Goal: Communication & Community: Answer question/provide support

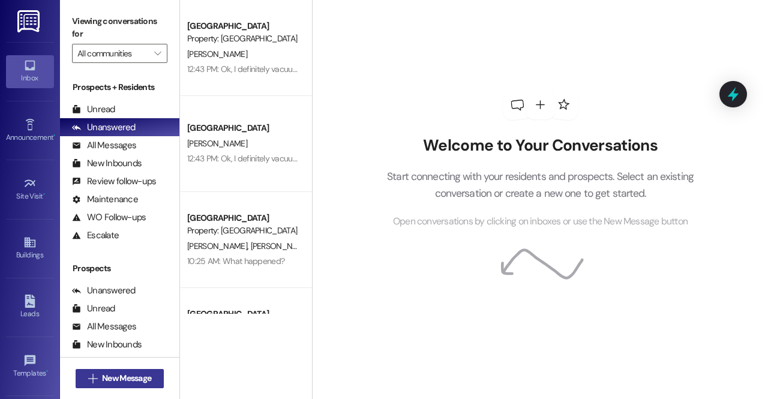
click at [118, 376] on span "New Message" at bounding box center [126, 378] width 49 height 13
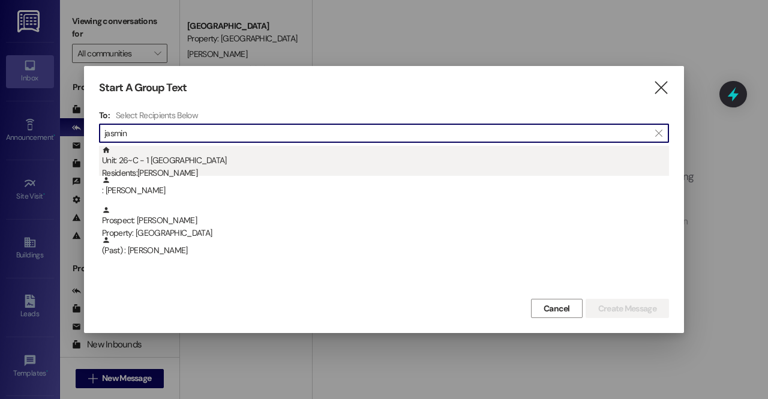
type input "jasmin"
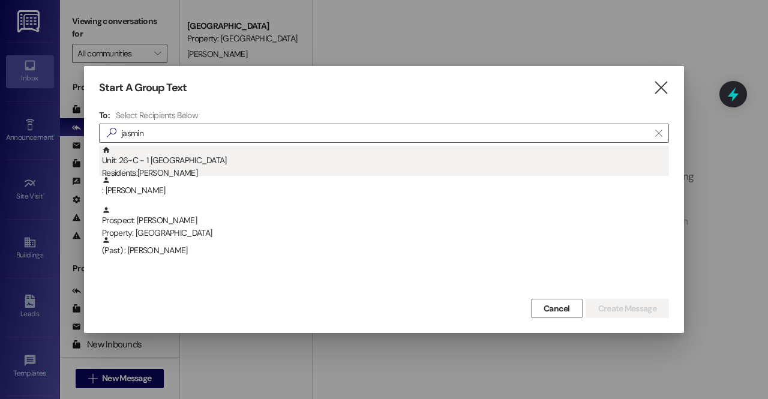
click at [181, 170] on div "Residents: [PERSON_NAME]" at bounding box center [385, 173] width 567 height 13
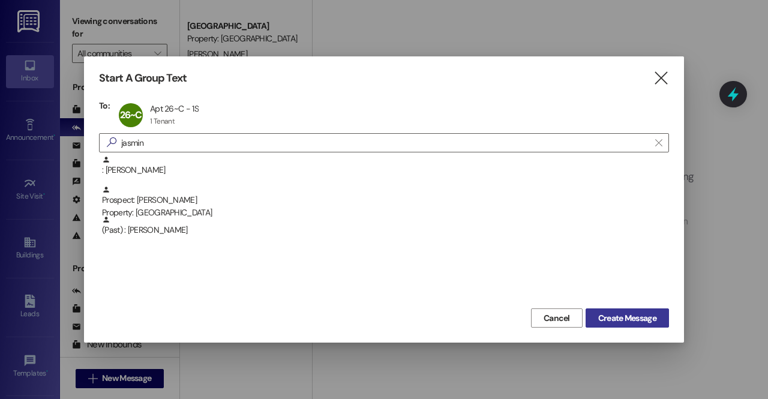
click at [611, 311] on button "Create Message" at bounding box center [627, 317] width 83 height 19
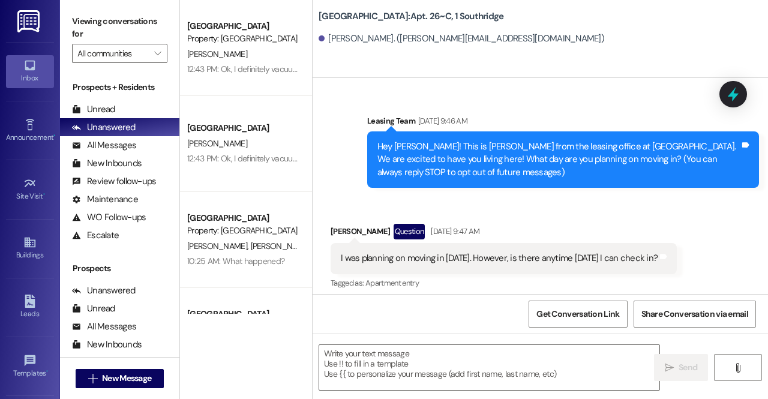
scroll to position [10292, 0]
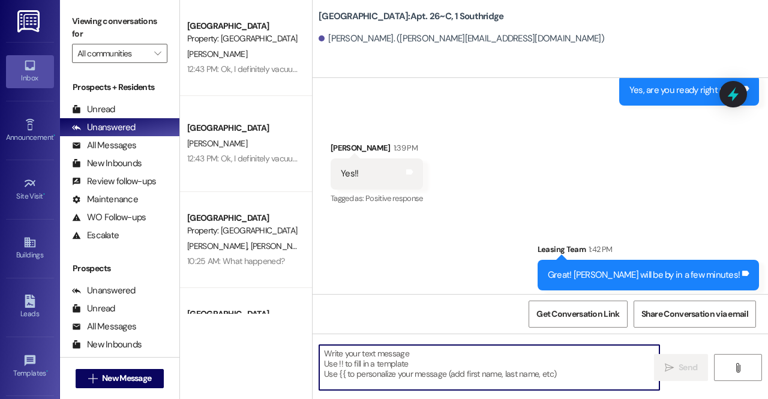
click at [481, 356] on textarea at bounding box center [489, 367] width 340 height 45
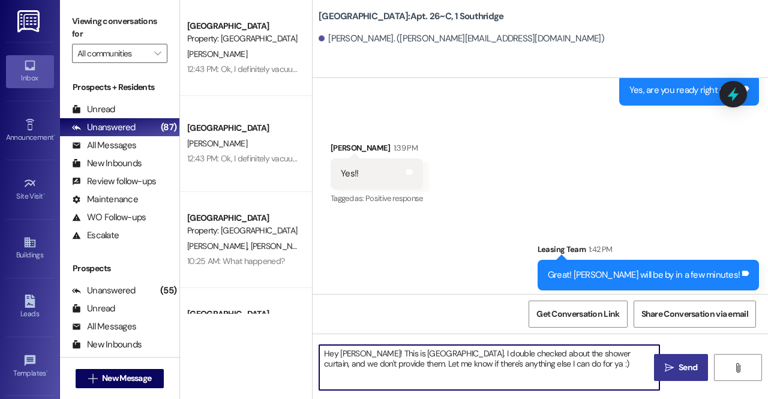
type textarea "Hey [PERSON_NAME]! This is [GEOGRAPHIC_DATA]. I double checked about the shower…"
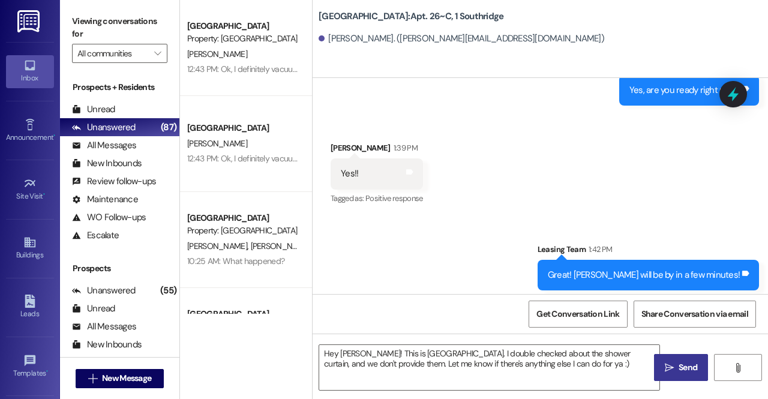
click at [671, 363] on icon "" at bounding box center [669, 368] width 9 height 10
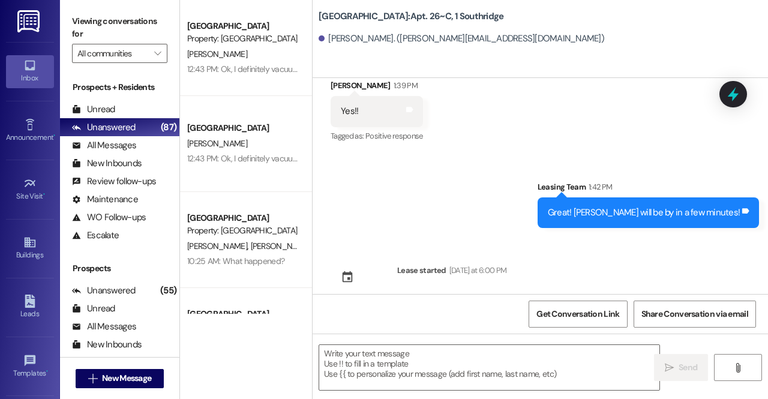
scroll to position [10388, 0]
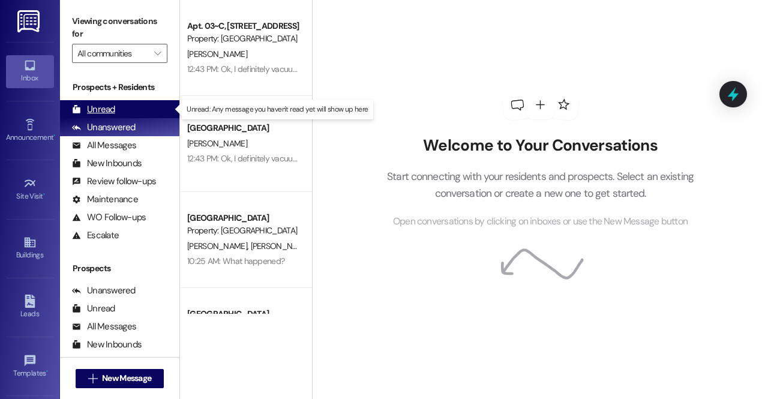
click at [123, 113] on div "Unread (0)" at bounding box center [119, 109] width 119 height 18
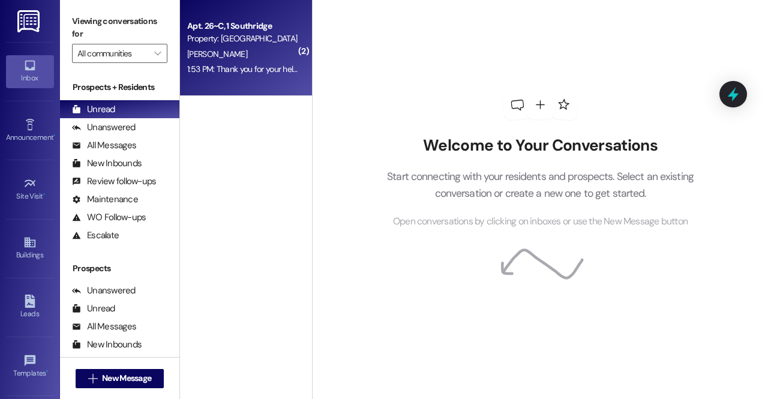
click at [270, 43] on div "Property: [GEOGRAPHIC_DATA]" at bounding box center [242, 38] width 111 height 13
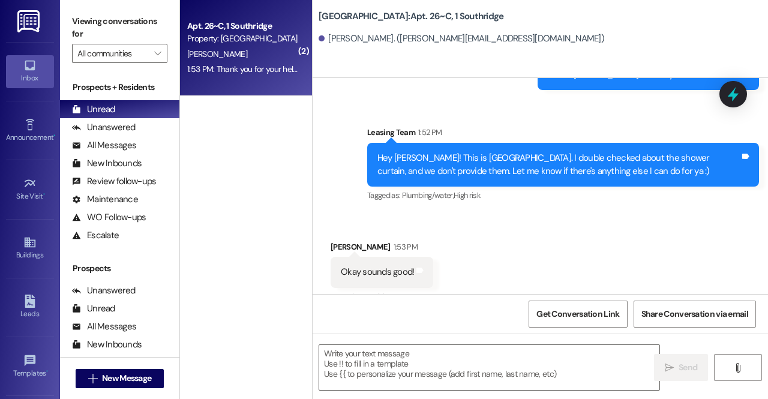
scroll to position [10592, 0]
